Goal: Information Seeking & Learning: Learn about a topic

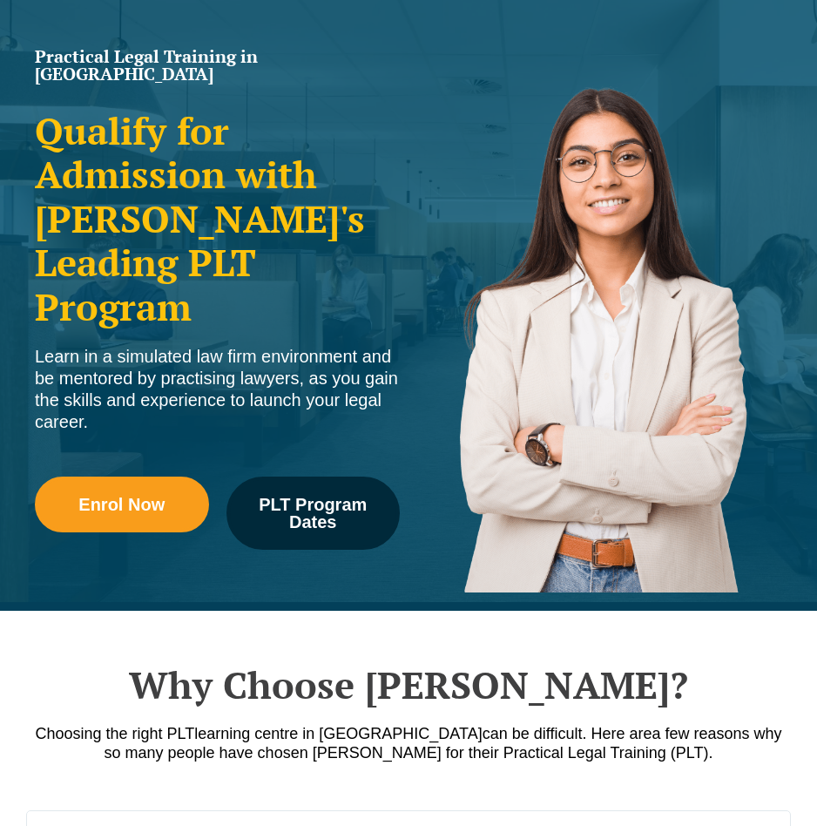
scroll to position [105, 0]
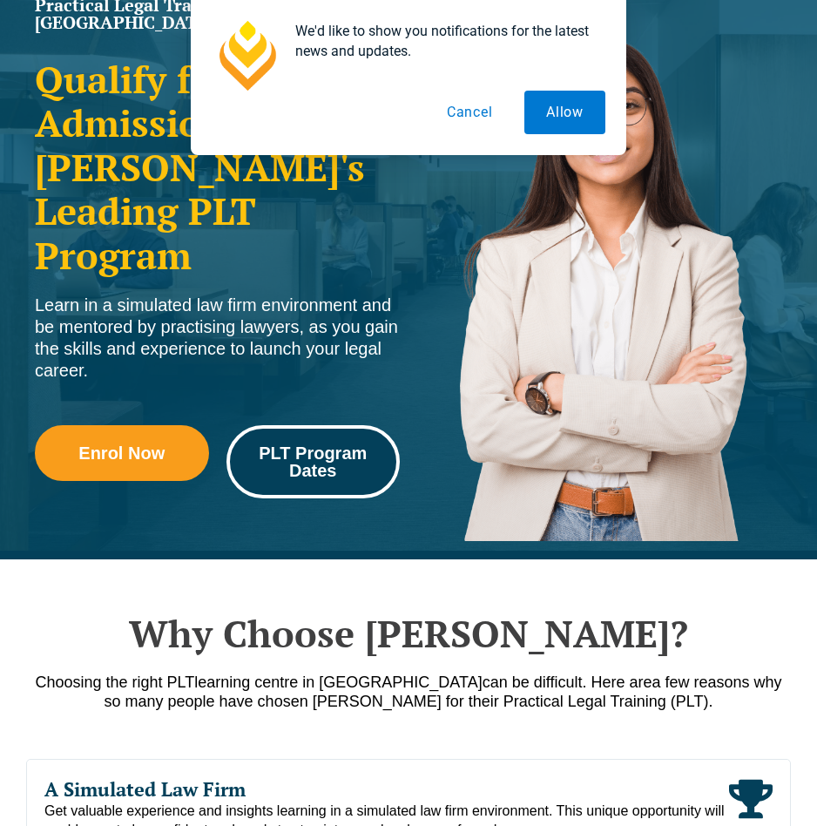
click at [324, 444] on span "PLT Program Dates" at bounding box center [314, 461] width 150 height 35
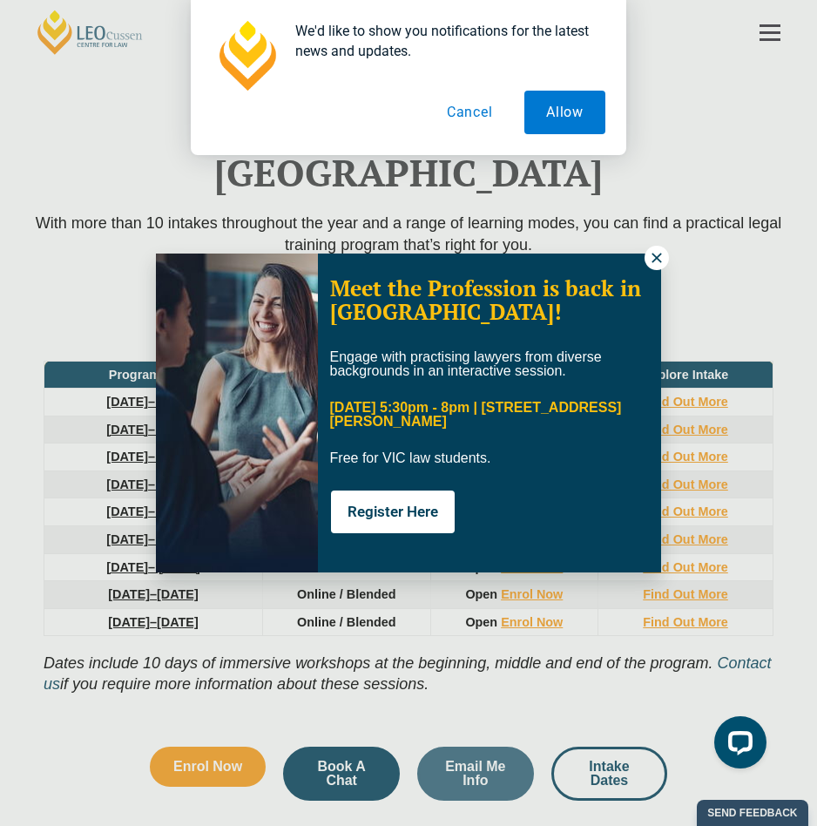
click at [653, 258] on icon at bounding box center [657, 258] width 16 height 16
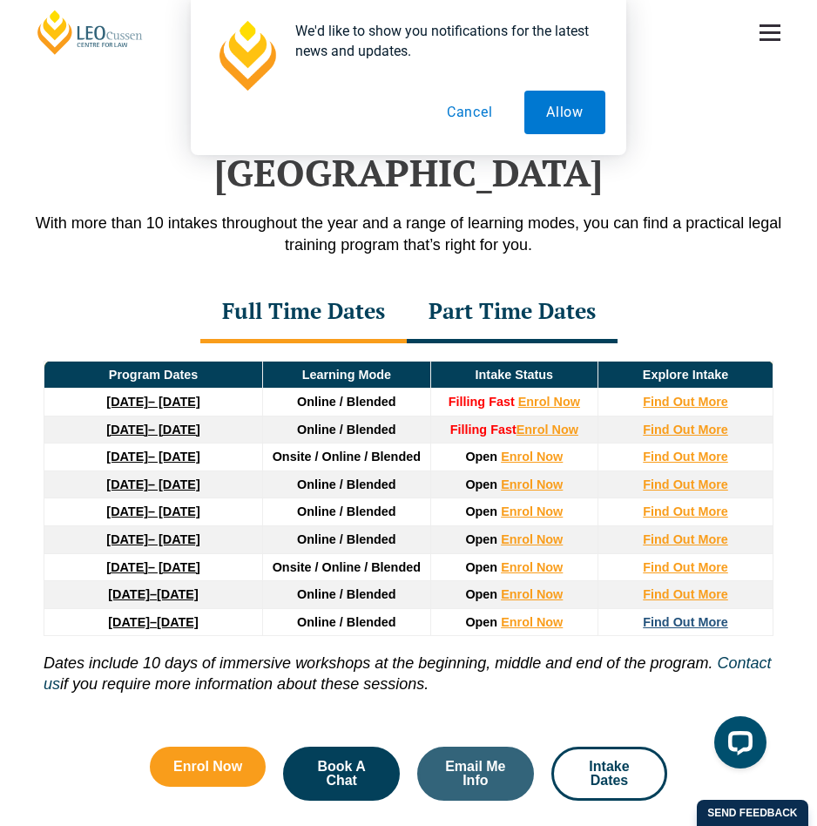
click at [674, 615] on strong "Find Out More" at bounding box center [685, 622] width 85 height 14
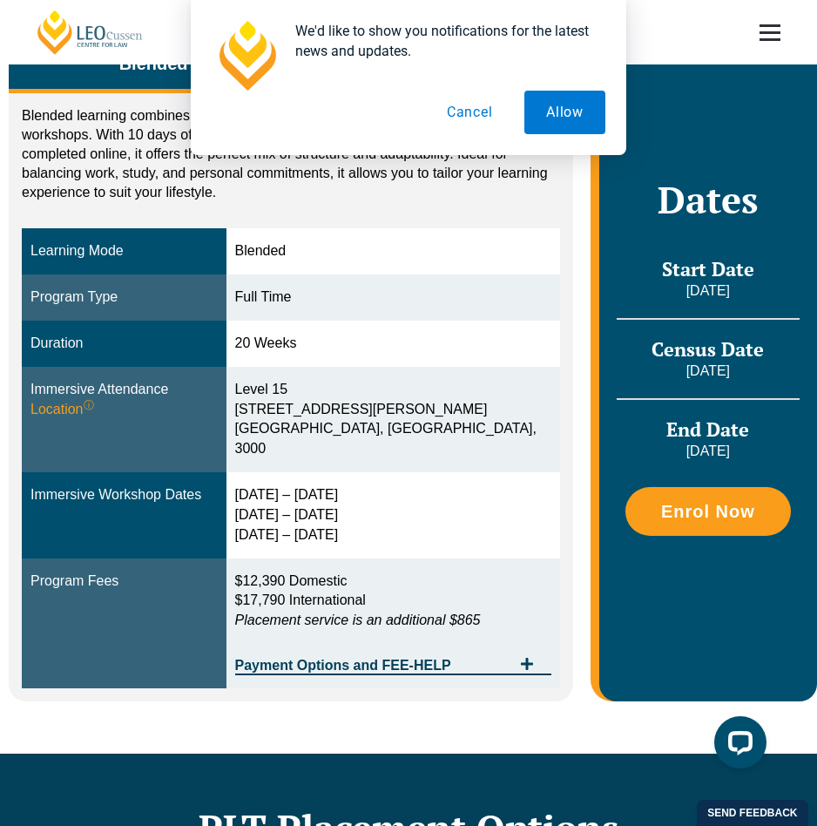
click at [476, 111] on button "Cancel" at bounding box center [470, 113] width 90 height 44
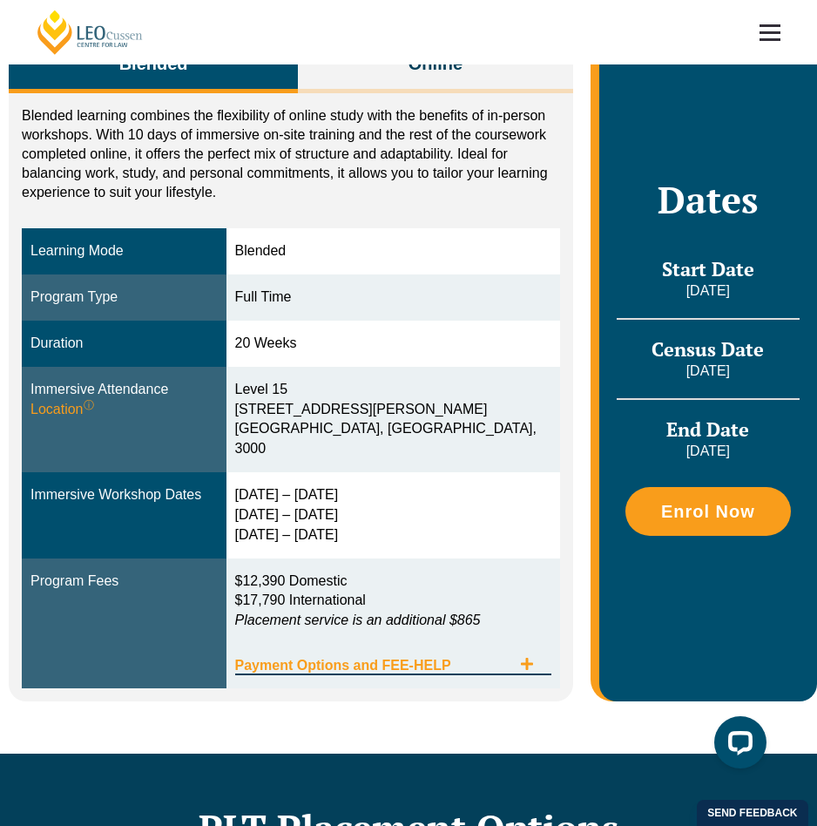
click at [524, 657] on icon "Tabs. Open items with Enter or Space, close with Escape and navigate using the …" at bounding box center [527, 664] width 14 height 14
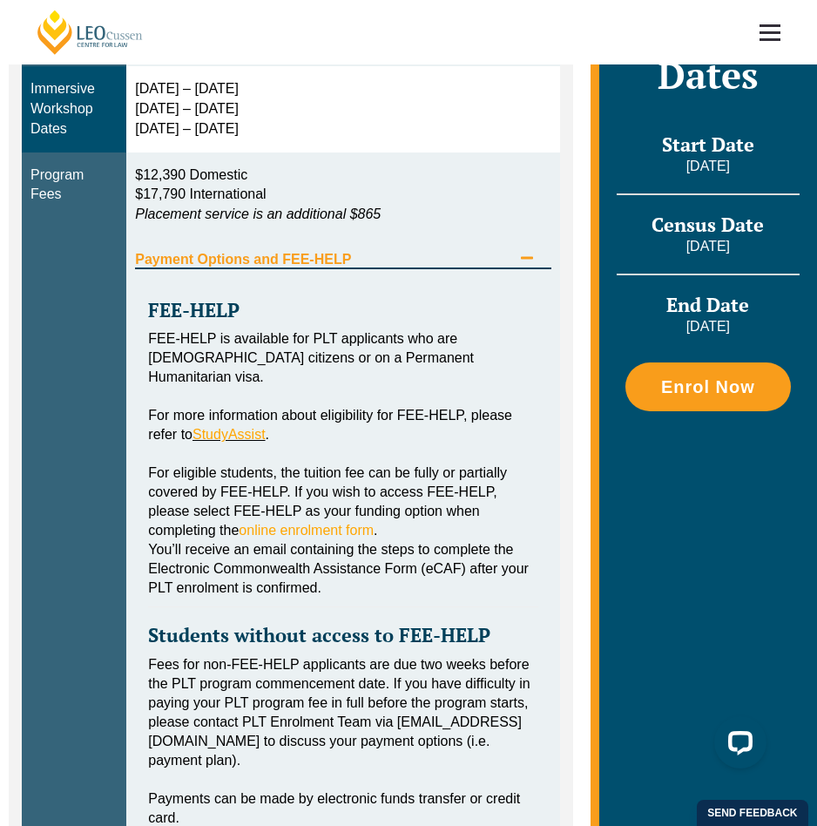
scroll to position [747, 0]
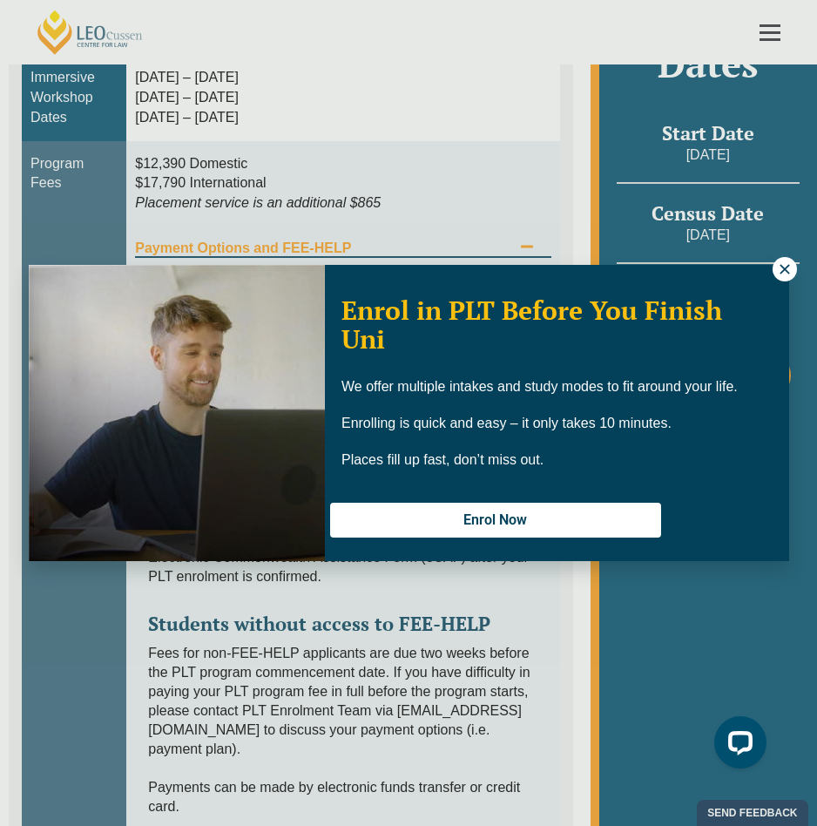
click at [781, 269] on icon at bounding box center [785, 269] width 16 height 16
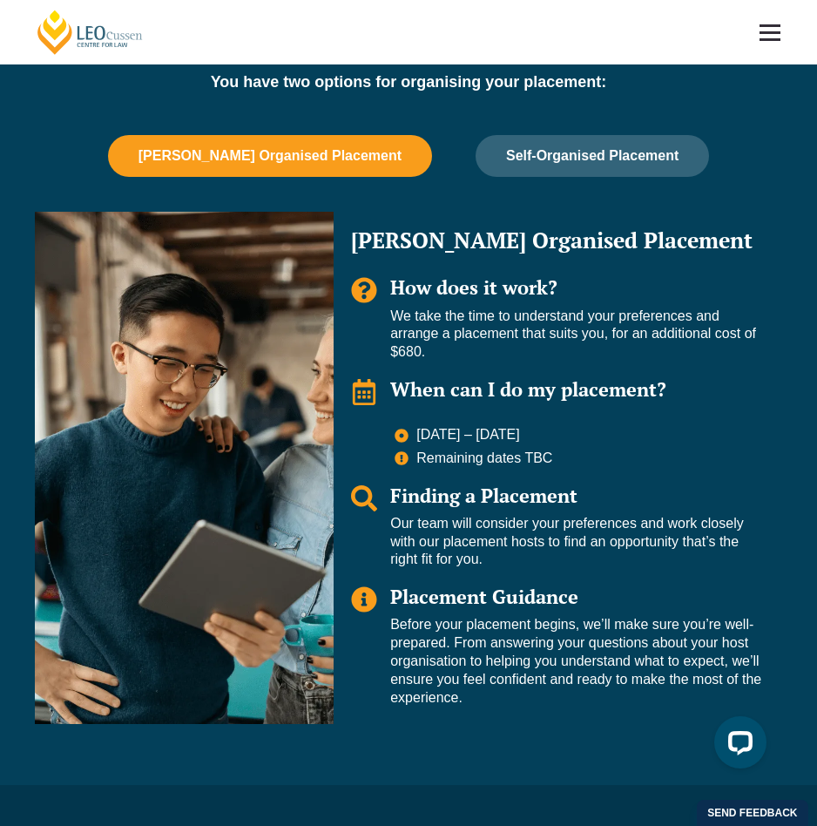
scroll to position [1737, 0]
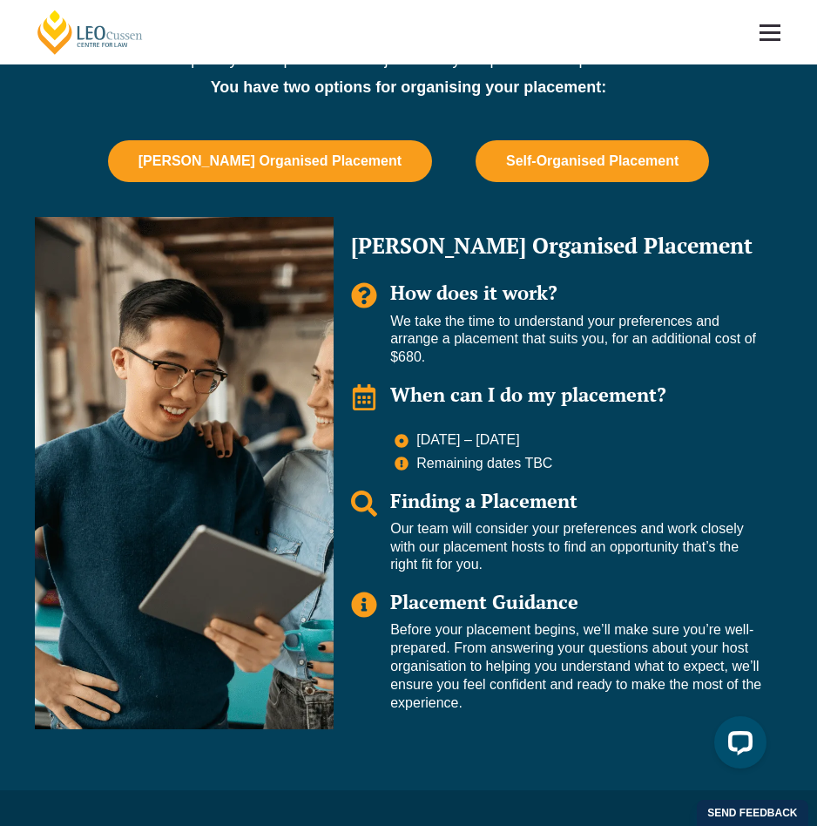
click at [544, 160] on span "Self-Organised Placement" at bounding box center [592, 161] width 172 height 16
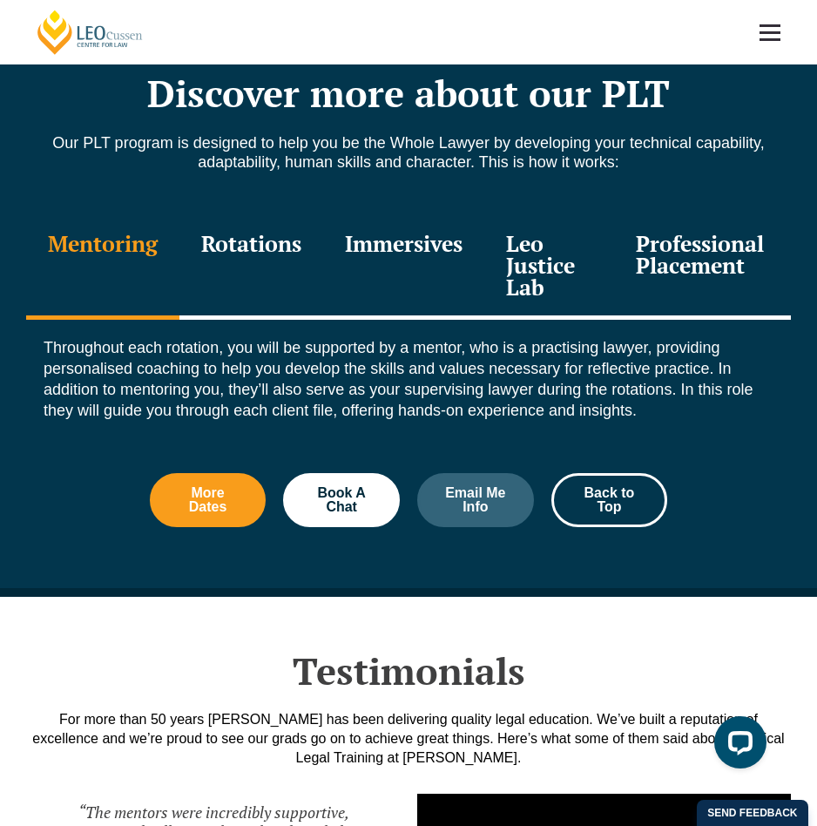
scroll to position [2520, 0]
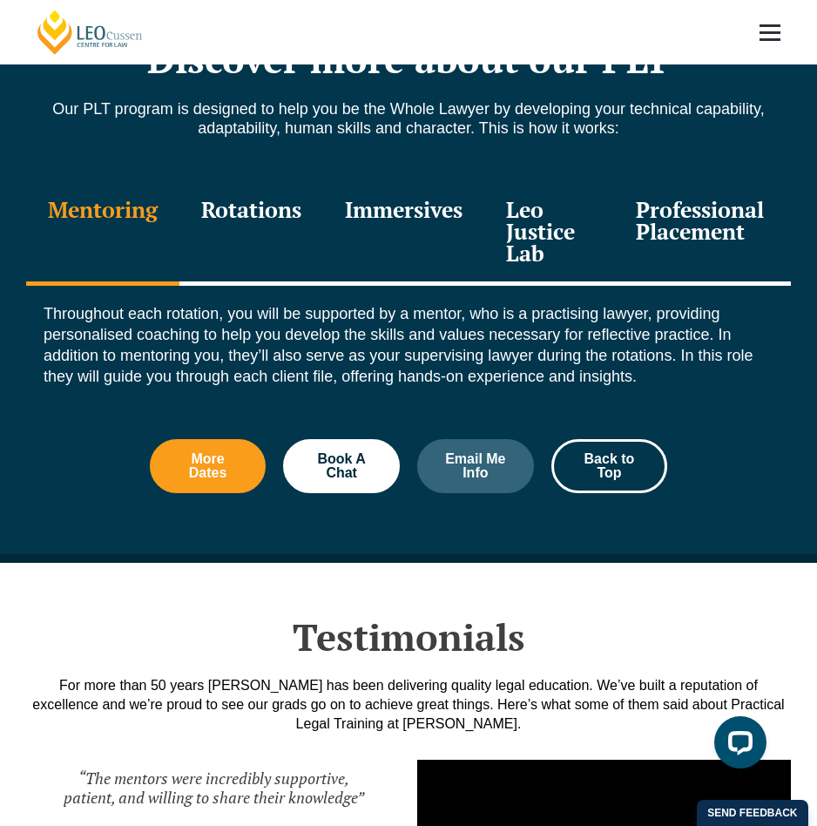
click at [265, 204] on div "Rotations" at bounding box center [251, 233] width 144 height 105
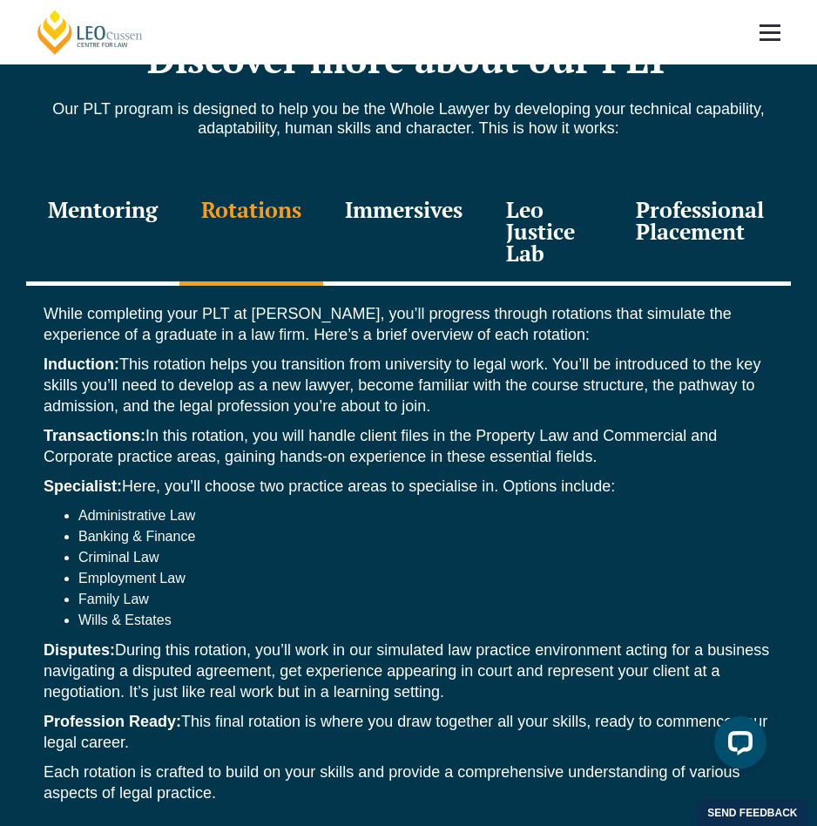
click at [431, 233] on div "Immersives" at bounding box center [403, 233] width 161 height 105
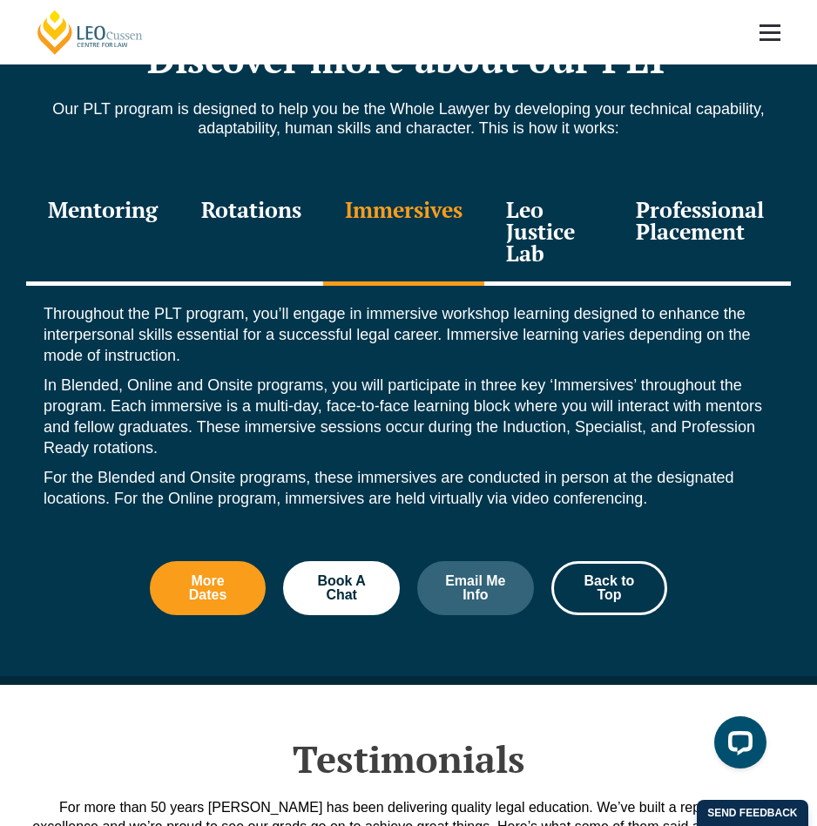
click at [530, 243] on div "Leo Justice Lab" at bounding box center [549, 233] width 130 height 105
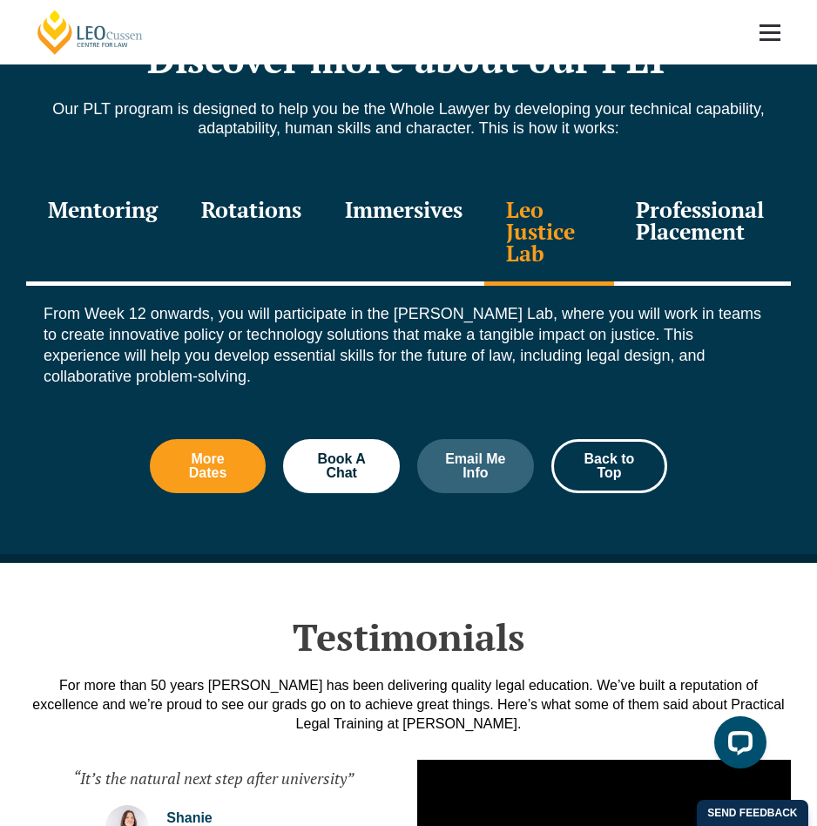
click at [668, 225] on div "Professional Placement" at bounding box center [702, 233] width 177 height 105
